Goal: Information Seeking & Learning: Learn about a topic

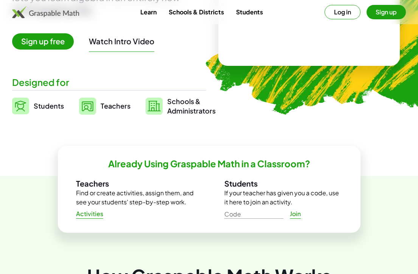
scroll to position [137, 0]
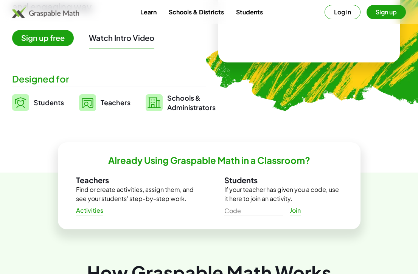
click at [239, 162] on h2 "Already Using Graspable Math in a Classroom?" at bounding box center [209, 160] width 202 height 12
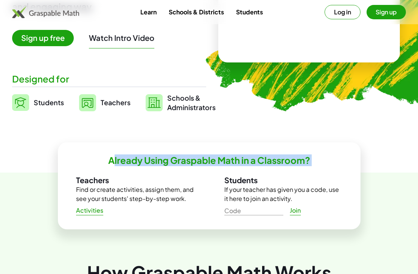
click at [239, 162] on h2 "Already Using Graspable Math in a Classroom?" at bounding box center [209, 160] width 202 height 12
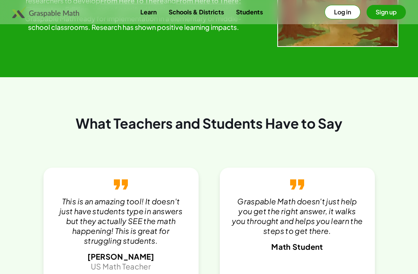
scroll to position [1281, 0]
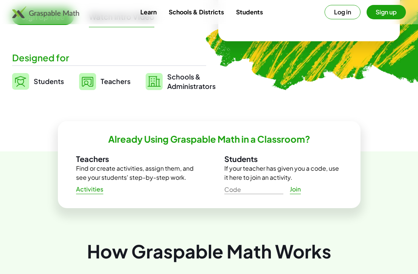
scroll to position [0, 0]
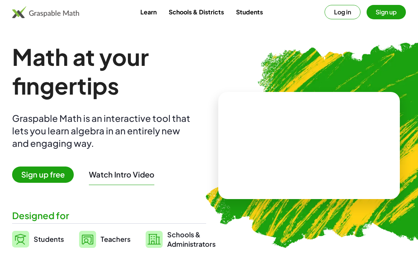
click at [189, 19] on div "Learn Schools & Districts Students Log in Sign up" at bounding box center [209, 12] width 418 height 24
click at [189, 13] on link "Schools & Districts" at bounding box center [196, 12] width 67 height 14
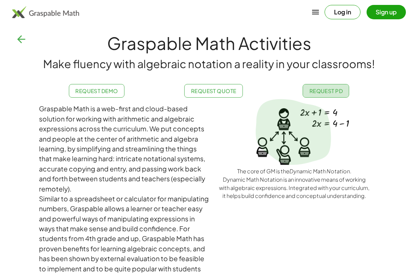
click at [320, 93] on span "Request PD" at bounding box center [326, 90] width 34 height 7
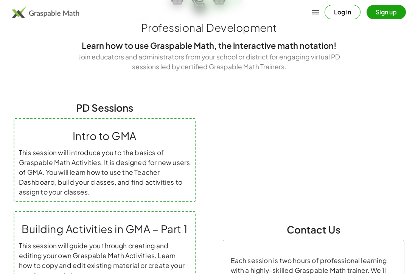
scroll to position [83, 0]
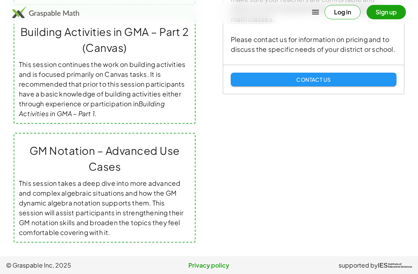
scroll to position [0, 0]
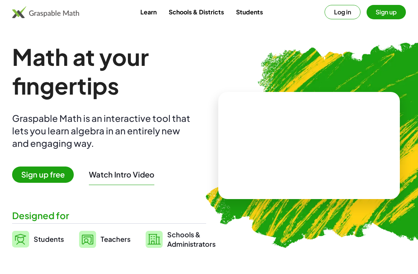
click at [148, 15] on link "Learn" at bounding box center [148, 12] width 28 height 14
